Goal: Check status: Check status

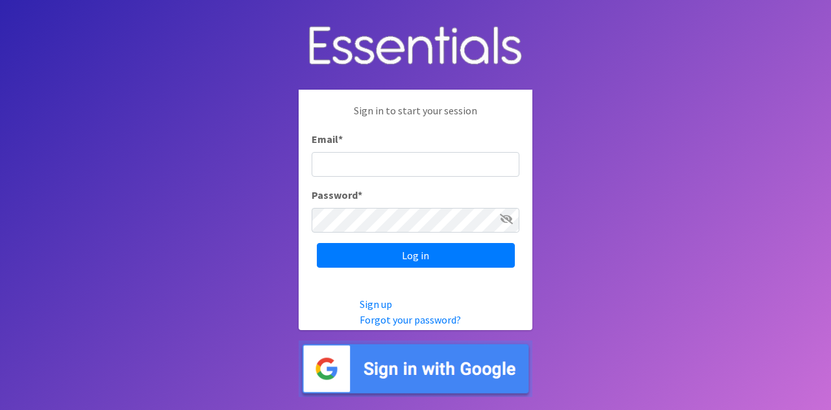
click at [428, 167] on input "Email *" at bounding box center [416, 164] width 208 height 25
type input "emily@jaxdiaperbank.org"
click at [317, 243] on input "Log in" at bounding box center [416, 255] width 198 height 25
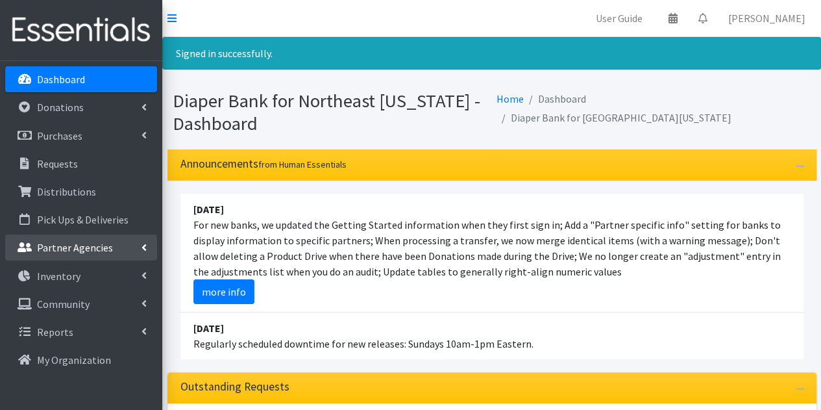
click at [91, 246] on p "Partner Agencies" at bounding box center [75, 247] width 76 height 13
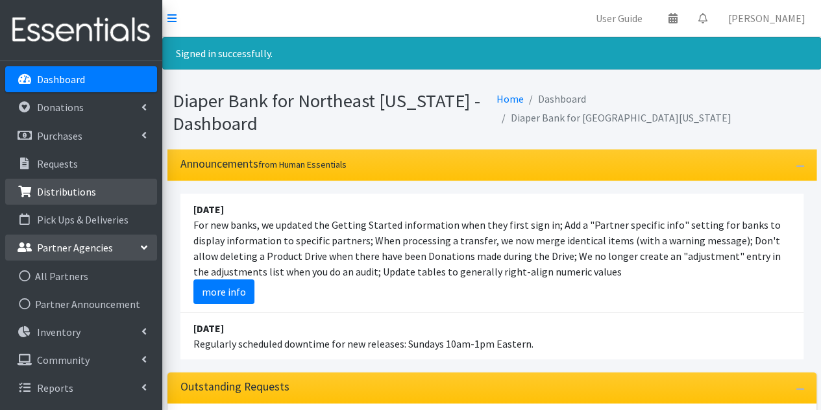
click at [53, 193] on p "Distributions" at bounding box center [66, 191] width 59 height 13
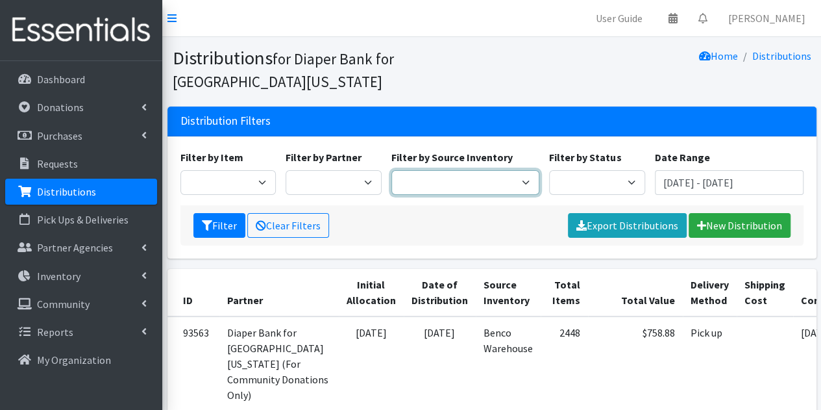
click at [498, 185] on select "Benco Warehouse Sunshine Health" at bounding box center [465, 182] width 149 height 25
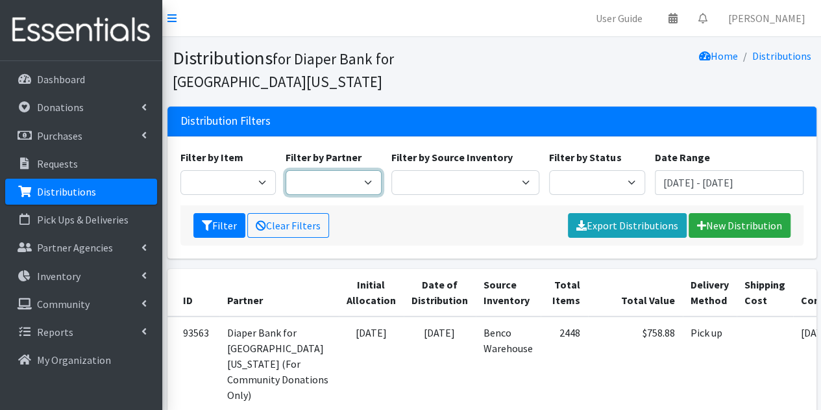
click at [325, 179] on select "Adore Me Nanny Baby Luv Pregnancy Center Children of Inmates [PERSON_NAME] Kids…" at bounding box center [334, 182] width 96 height 25
select select "1747"
click at [286, 170] on select "Adore Me Nanny Baby Luv Pregnancy Center Children of Inmates Daniel Kids Diaper…" at bounding box center [334, 182] width 96 height 25
click at [222, 221] on button "Filter" at bounding box center [219, 225] width 52 height 25
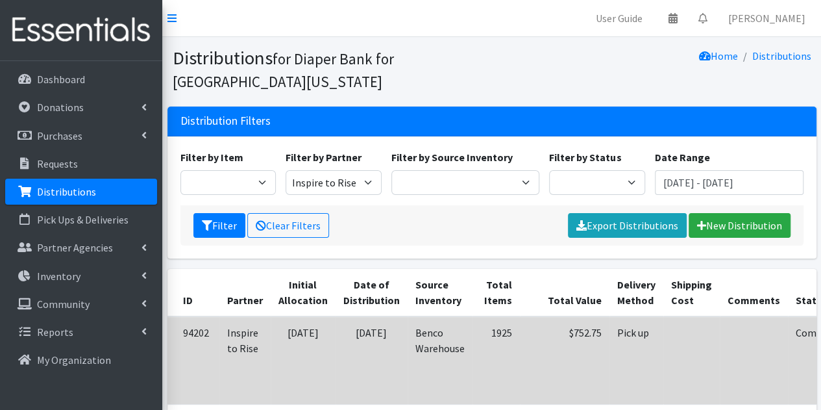
click at [451, 375] on td "Benco Warehouse" at bounding box center [440, 360] width 65 height 88
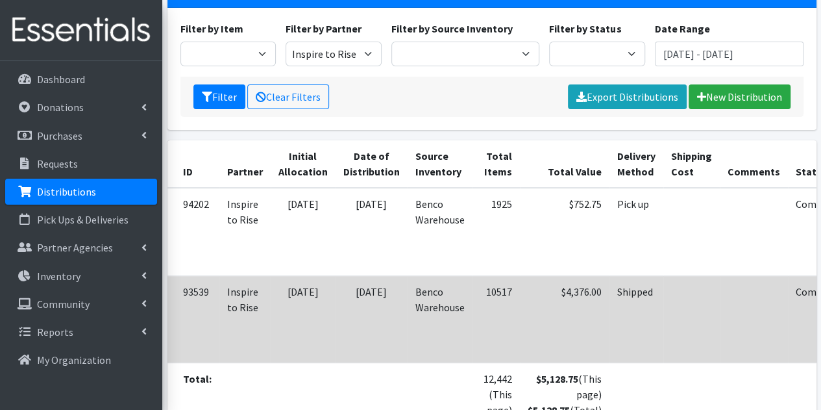
scroll to position [130, 0]
